Goal: Find specific page/section: Find specific page/section

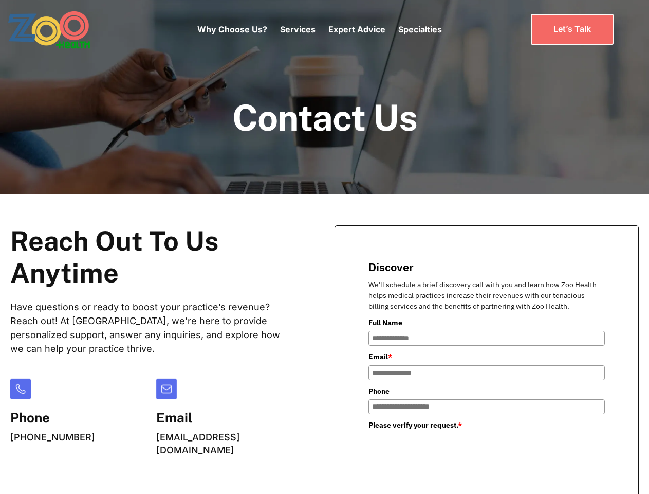
click at [319, 29] on div "Why Choose Us? Services Chronic Care Management Contract Optimization Denial An…" at bounding box center [319, 29] width 245 height 43
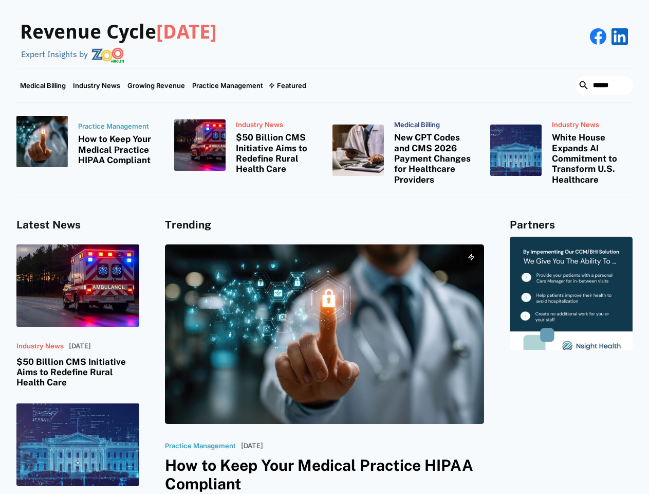
click at [287, 85] on div "Featured" at bounding box center [291, 85] width 29 height 8
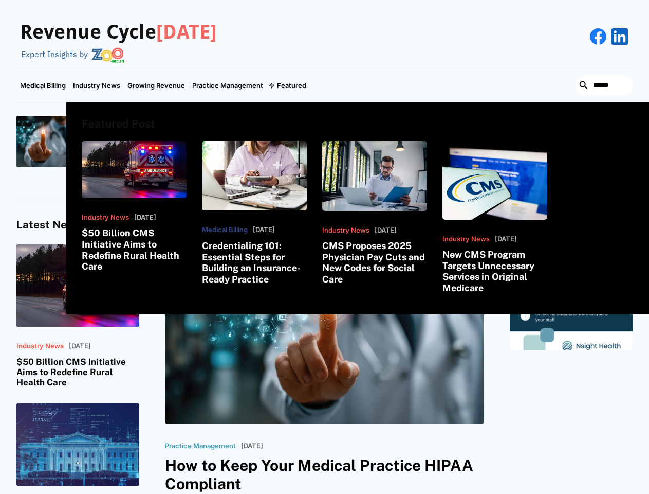
click at [538, 493] on html "Revenue Cycle [DATE] Expert Insights by Medical Billing Industry News Growing R…" at bounding box center [324, 247] width 649 height 494
